Goal: Book appointment/travel/reservation

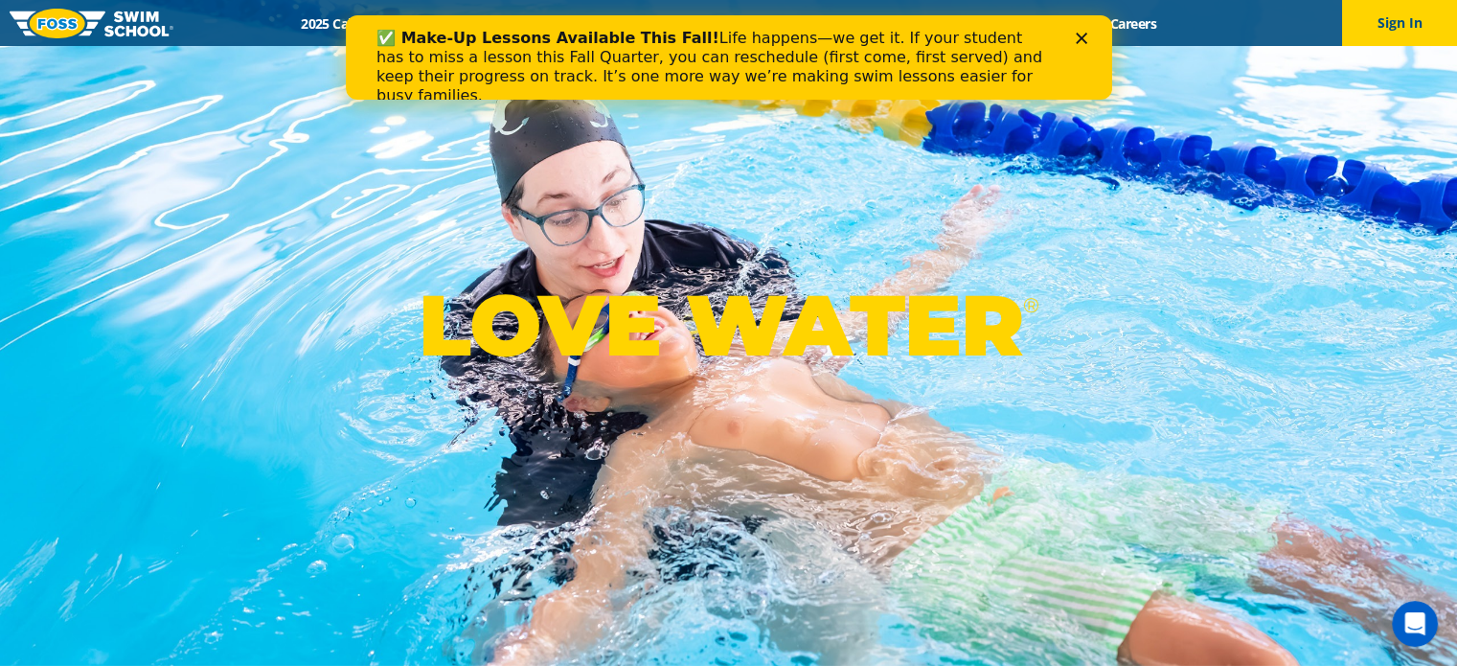
click at [1082, 33] on icon "Close" at bounding box center [1080, 38] width 11 height 11
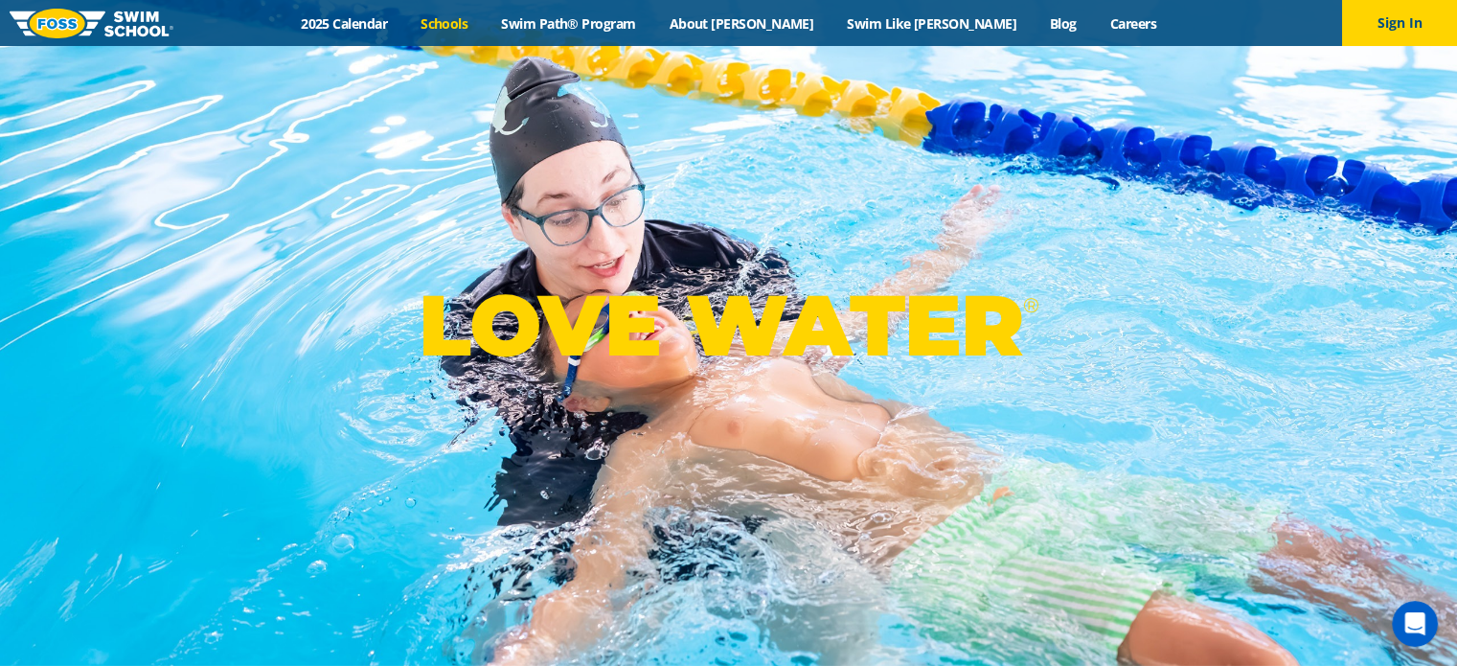
click at [485, 22] on link "Schools" at bounding box center [444, 23] width 80 height 18
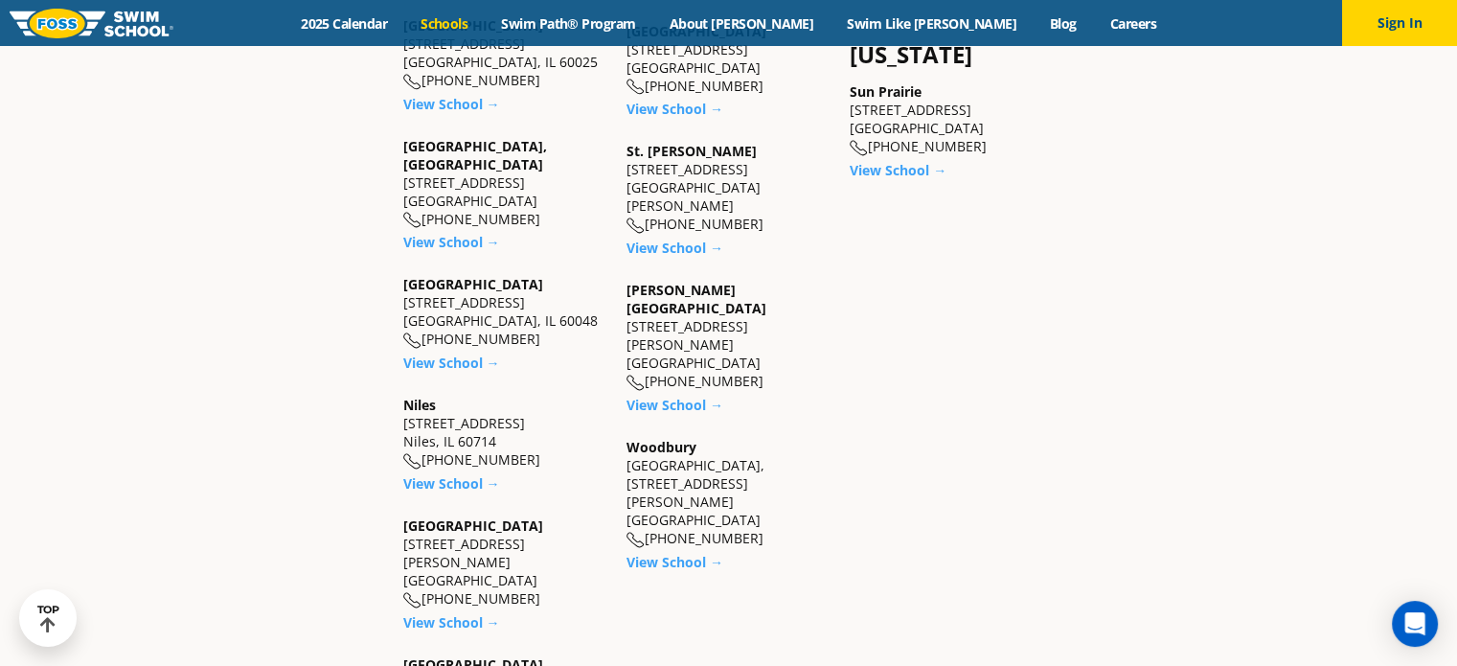
scroll to position [1664, 0]
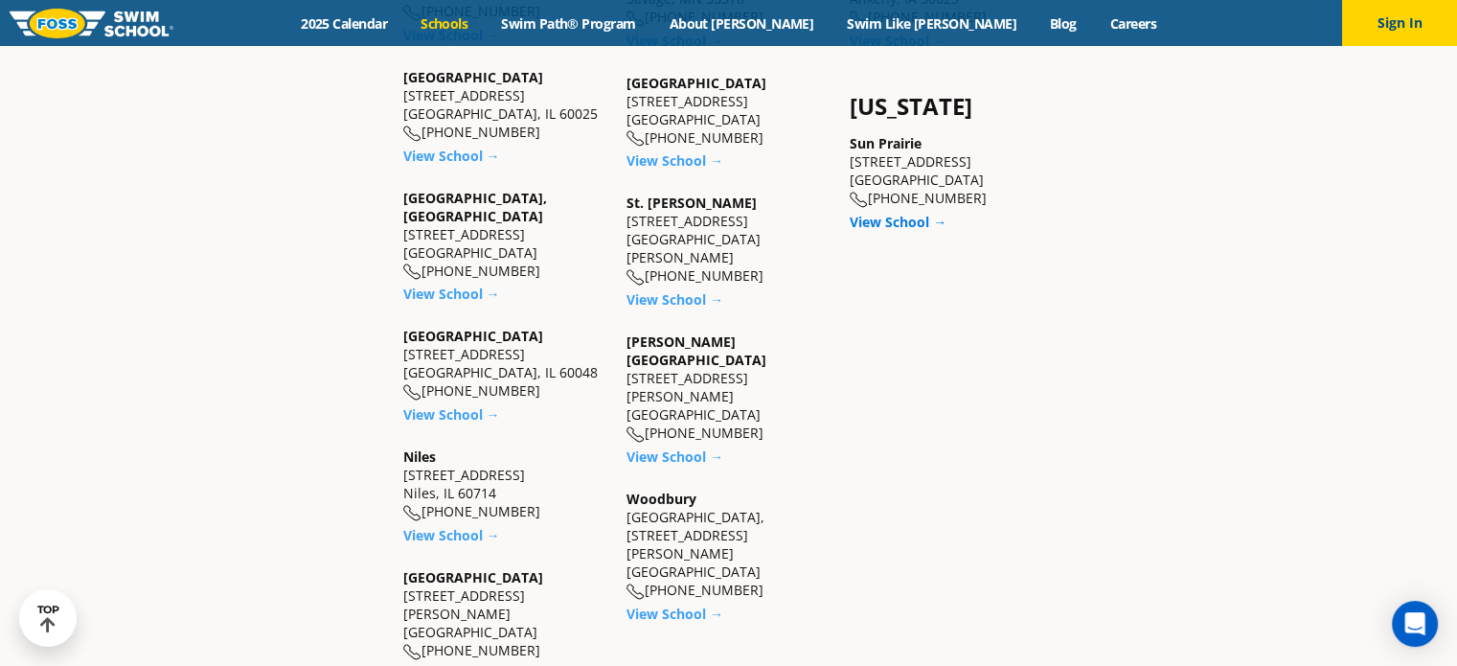
click at [898, 213] on link "View School →" at bounding box center [897, 222] width 97 height 18
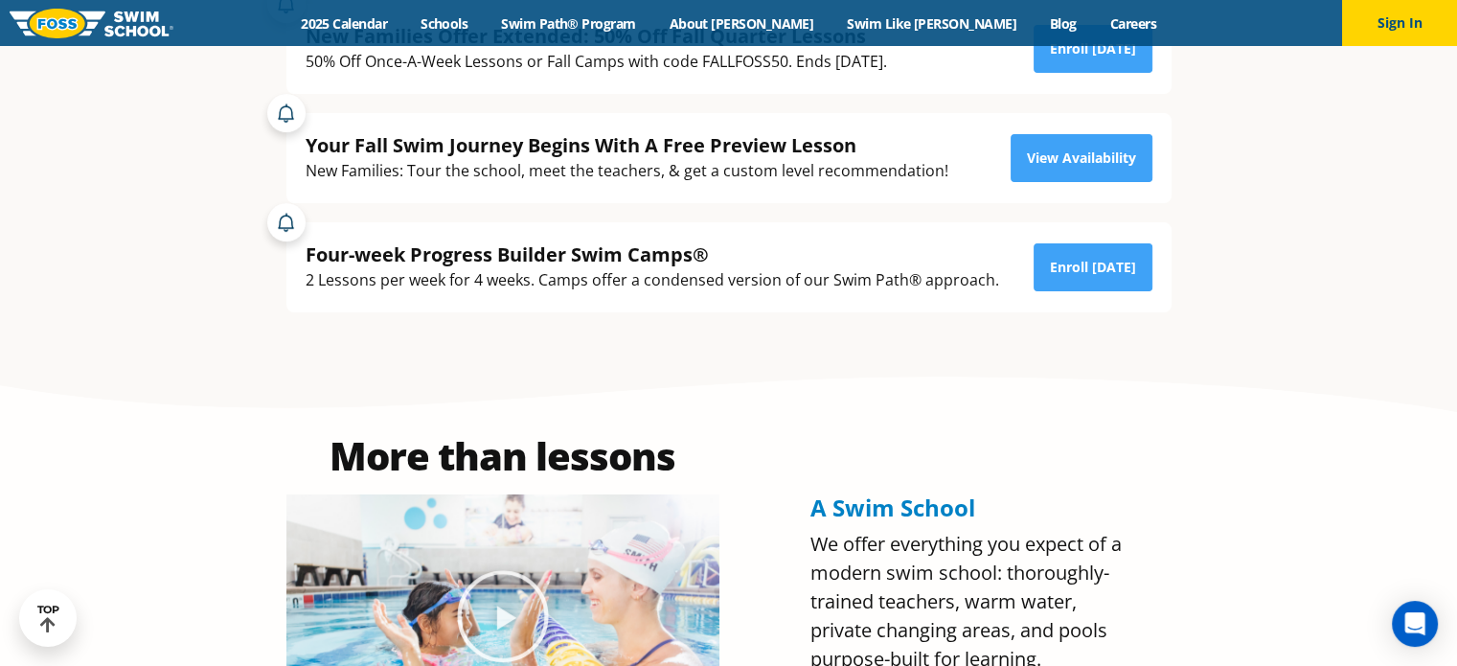
scroll to position [464, 0]
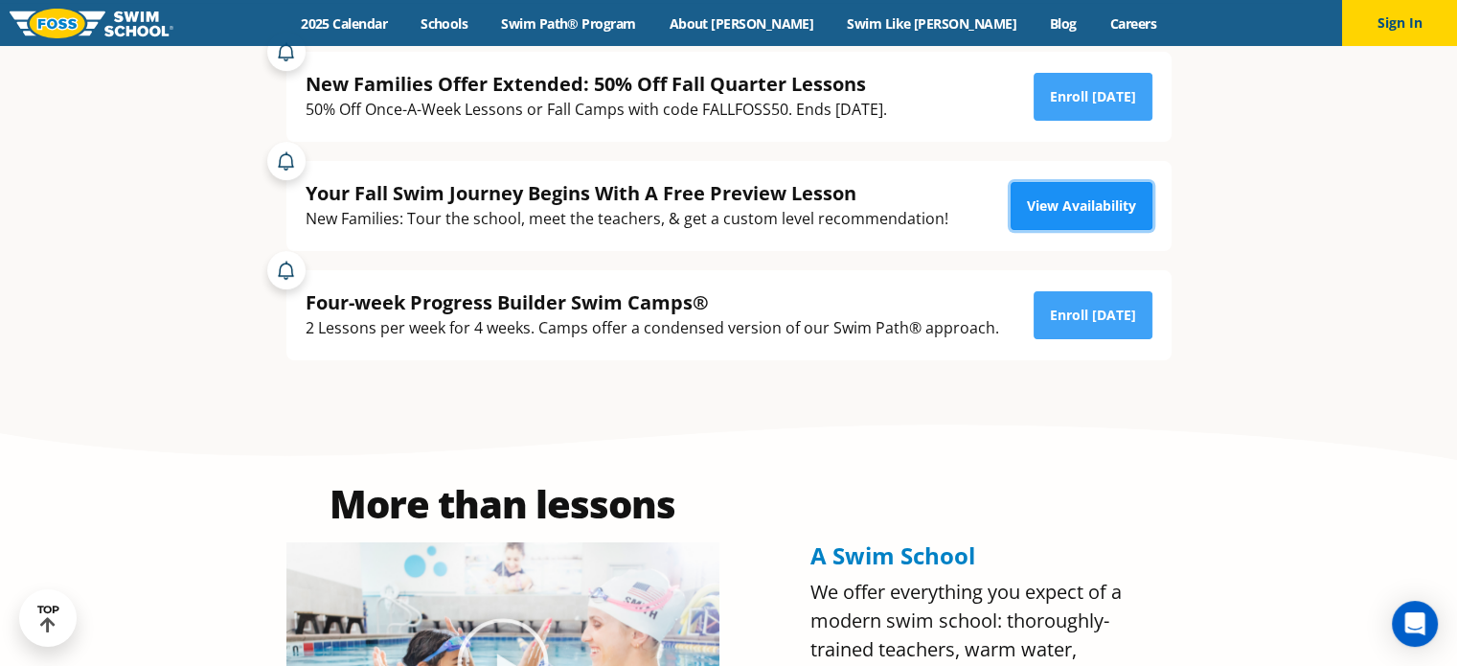
click at [1077, 207] on link "View Availability" at bounding box center [1081, 206] width 142 height 48
